Goal: Submit feedback/report problem

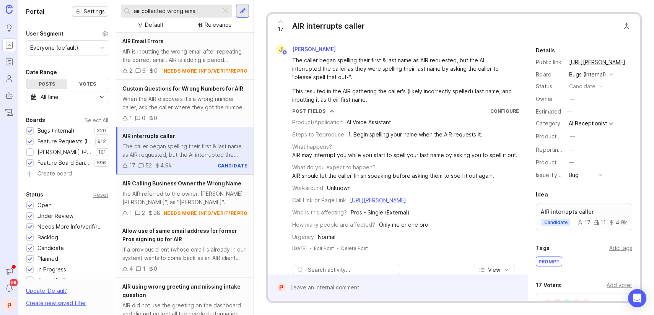
drag, startPoint x: 213, startPoint y: 13, endPoint x: 77, endPoint y: 9, distance: 136.2
click at [77, 9] on div "Portal Settings User Segment Everyone (default) Date Range Posts Votes All time…" at bounding box center [336, 157] width 636 height 315
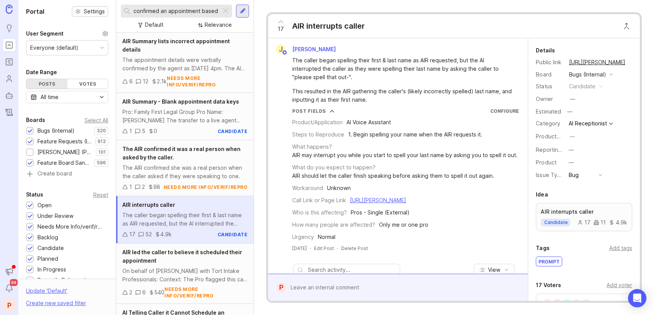
scroll to position [0, 10]
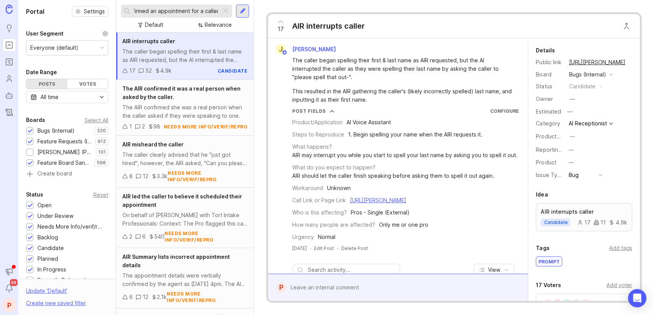
click at [202, 11] on input "AIR confirmed an appointment for a caller" at bounding box center [176, 11] width 84 height 8
type input "AIR confirmed an appointment for a caller"
click at [242, 12] on div at bounding box center [243, 11] width 6 height 7
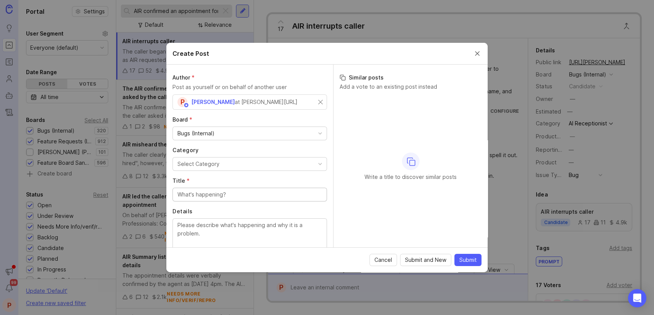
click at [200, 160] on div "Select Category" at bounding box center [199, 164] width 42 height 8
click at [215, 192] on input "Title *" at bounding box center [250, 195] width 145 height 8
paste input "AIR confirmed an appointment for a caller"
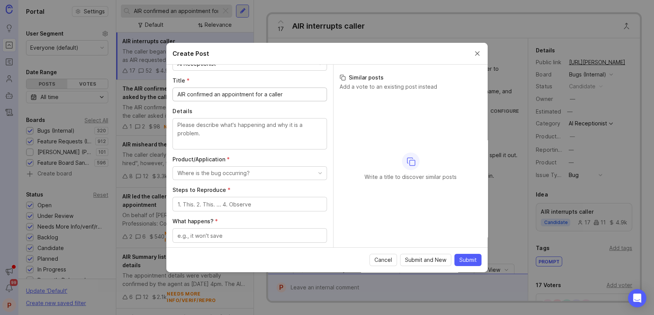
scroll to position [102, 0]
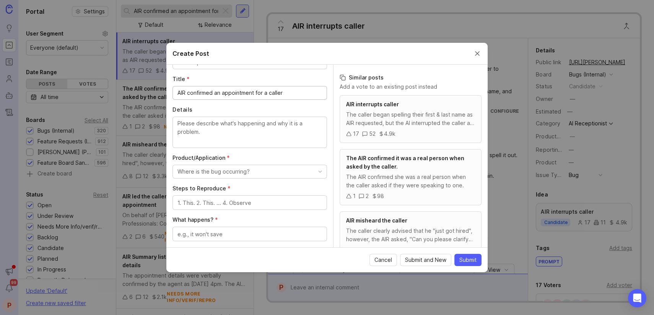
type input "AIR confirmed an appointment for a caller"
click at [220, 127] on textarea "Details" at bounding box center [250, 131] width 145 height 25
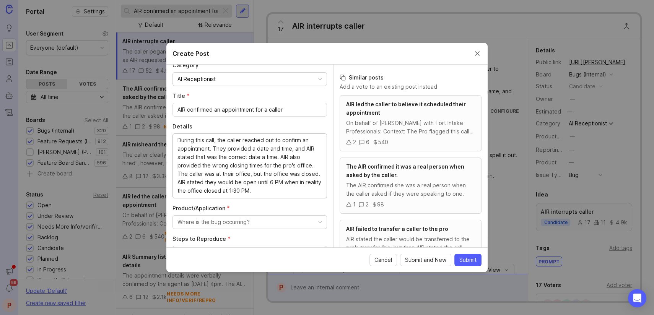
scroll to position [153, 0]
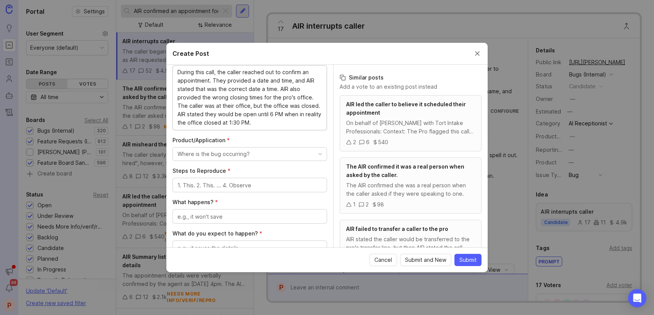
type textarea "During this call, the caller reached out to confirm an appointment. They provid…"
click at [214, 154] on div "Where is the bug occurring?" at bounding box center [214, 154] width 72 height 8
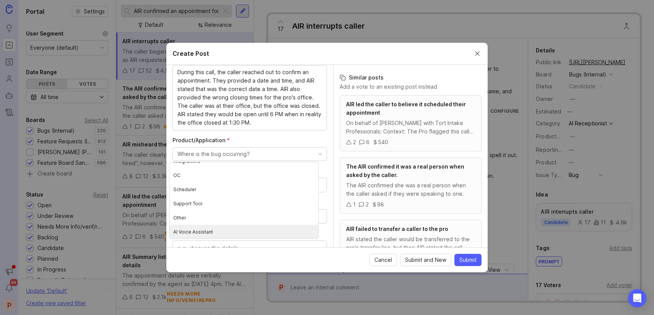
click at [218, 227] on Assistant "AI Voice Assistant" at bounding box center [243, 232] width 149 height 14
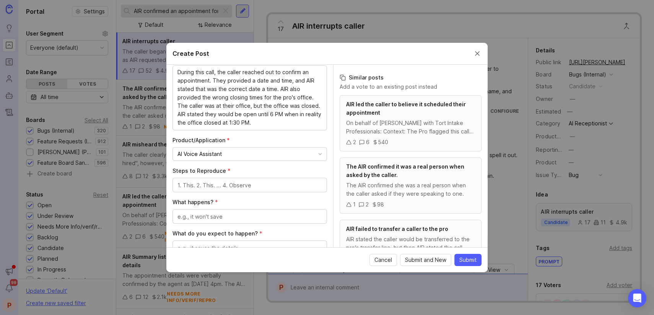
scroll to position [204, 0]
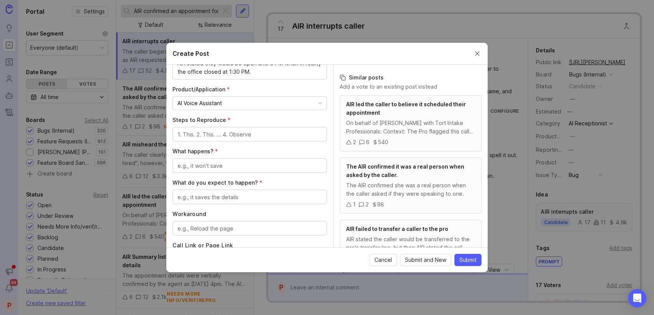
click at [226, 136] on textarea "Steps to Reproduce *" at bounding box center [250, 134] width 145 height 8
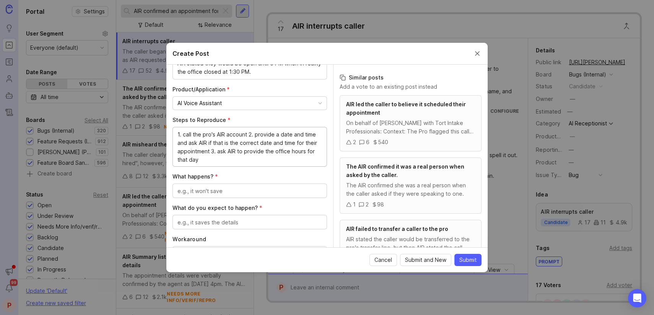
type textarea "1. call the pro's AIR account 2. provide a date and time and ask AIR if that is…"
click at [235, 187] on textarea "What happens? *" at bounding box center [250, 191] width 145 height 8
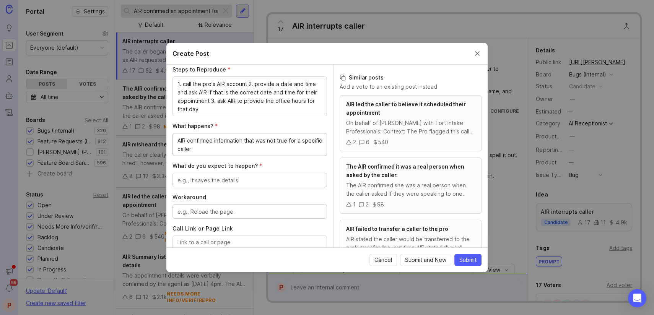
scroll to position [255, 0]
type textarea "AIR confirmed information that was not true for a specific caller"
click at [242, 178] on textarea "What do you expect to happen? *" at bounding box center [250, 180] width 145 height 8
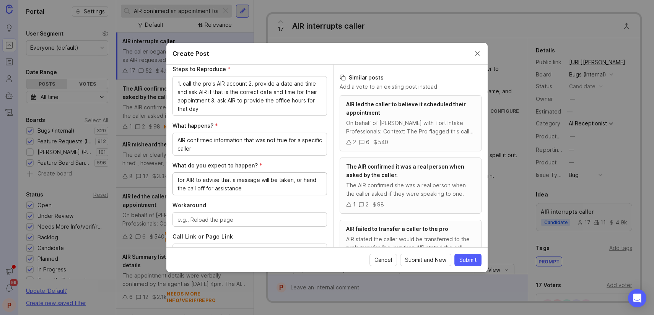
type textarea "for AIR to advise that a message will be taken, or hand the call off for assist…"
click at [254, 221] on textarea "Workaround" at bounding box center [250, 220] width 145 height 8
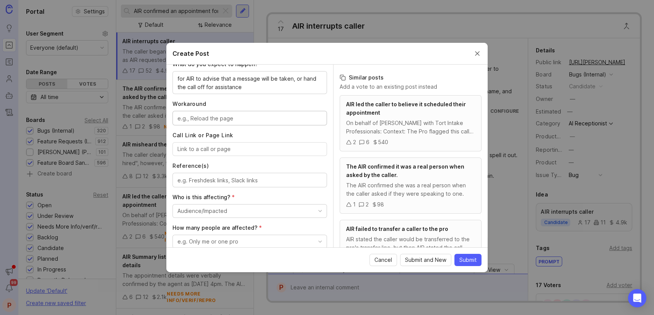
scroll to position [357, 0]
type textarea "U"
type textarea "u"
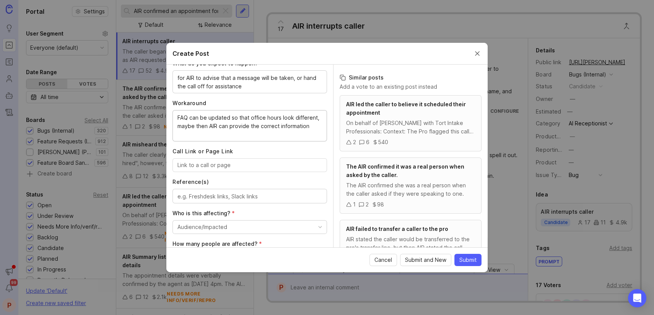
type textarea "FAQ can be updated so that office hours look different, maybe then AIR can prov…"
click at [223, 166] on input "Call Link or Page Link" at bounding box center [250, 165] width 145 height 8
paste input "[URL][PERSON_NAME]"
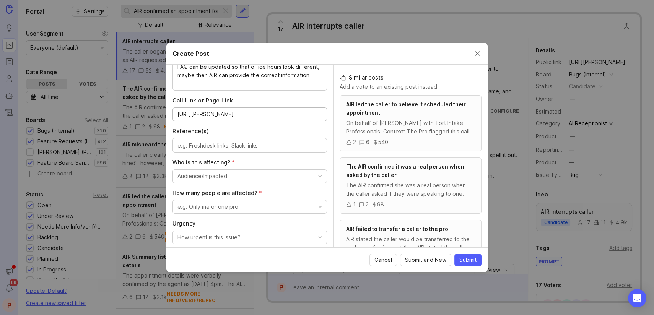
type input "[URL][PERSON_NAME]"
click at [202, 143] on textarea "Reference(s)" at bounding box center [250, 146] width 145 height 8
paste textarea "[URL][PERSON_NAME][DOMAIN_NAME]"
type textarea "[URL][PERSON_NAME][DOMAIN_NAME]"
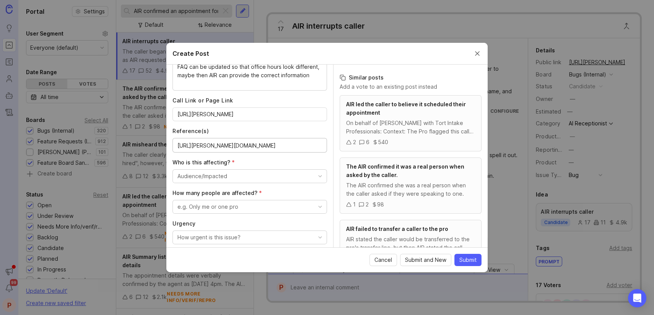
click at [237, 170] on button "Audience/Impacted" at bounding box center [250, 176] width 155 height 14
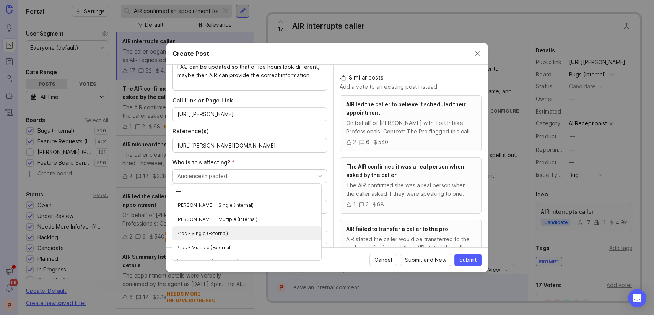
click at [228, 234] on \(External\) "Pros - Single (External)" at bounding box center [247, 233] width 149 height 14
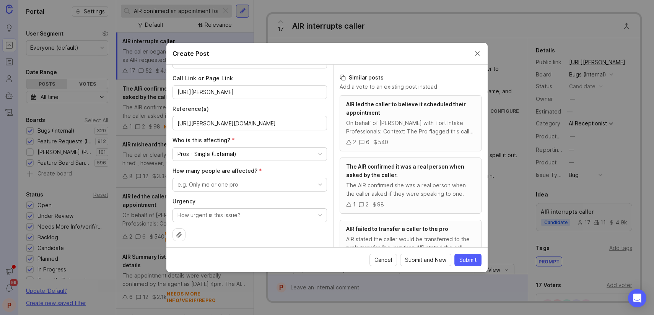
scroll to position [432, 0]
click at [241, 182] on button "e.g. Only me or one pro" at bounding box center [250, 183] width 155 height 14
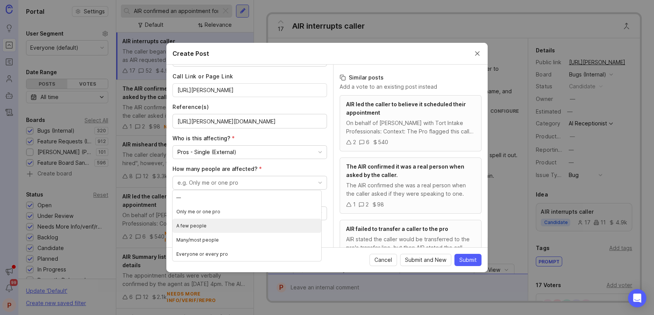
click at [219, 221] on people "A few people" at bounding box center [247, 226] width 149 height 14
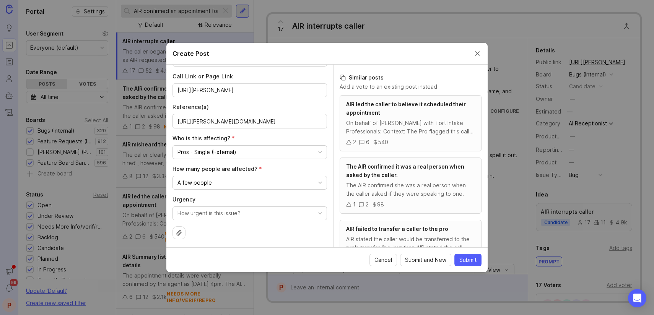
click at [223, 210] on div "How urgent is this issue?" at bounding box center [209, 213] width 63 height 8
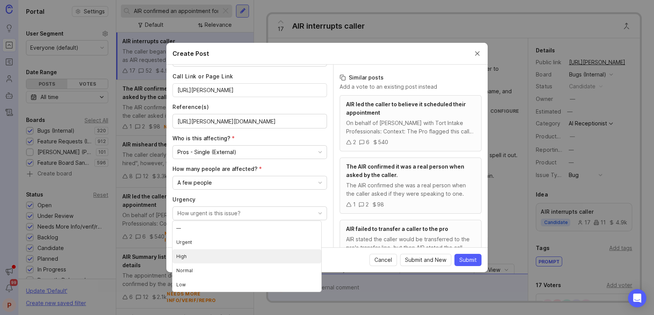
click at [204, 260] on li "High" at bounding box center [247, 256] width 149 height 14
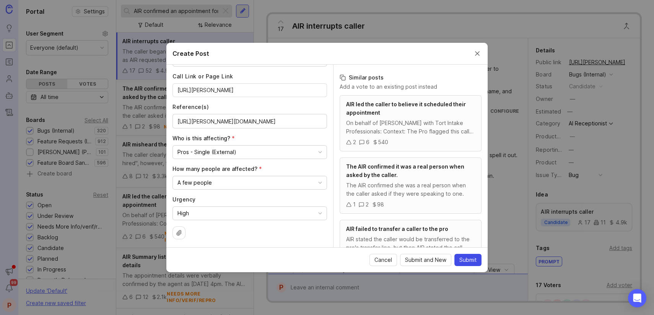
click at [469, 256] on span "Submit" at bounding box center [467, 260] width 17 height 8
